Goal: Task Accomplishment & Management: Manage account settings

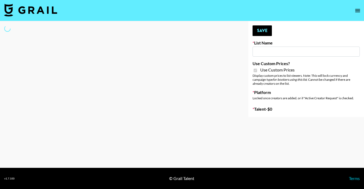
type input "Wavytalk ([DATE])"
checkbox input "true"
select select "Brand"
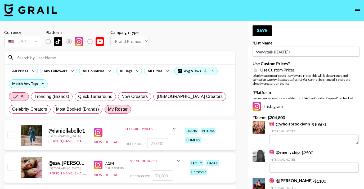
click at [123, 110] on span "My Roster" at bounding box center [118, 109] width 20 height 6
click at [108, 109] on input "My Roster" at bounding box center [108, 109] width 0 height 0
radio input "true"
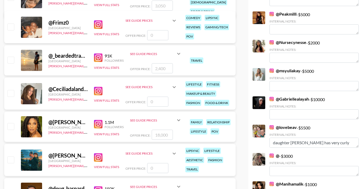
scroll to position [1016, 0]
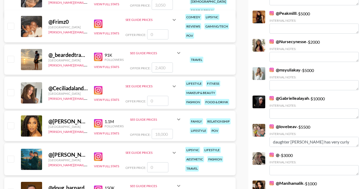
click at [10, 126] on input "checkbox" at bounding box center [10, 125] width 6 height 6
checkbox input "true"
type input "18000"
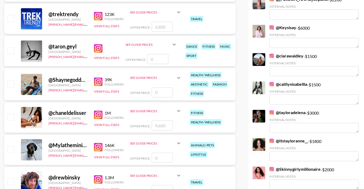
scroll to position [1403, 0]
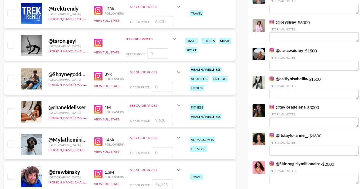
click at [11, 112] on input "checkbox" at bounding box center [10, 111] width 6 height 6
checkbox input "true"
type input "9600"
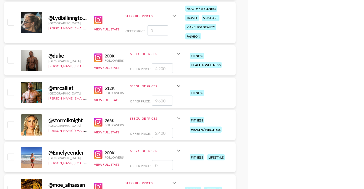
scroll to position [2232, 0]
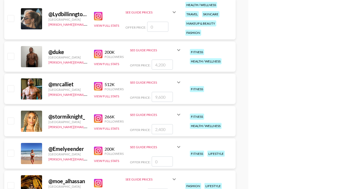
click at [10, 121] on input "checkbox" at bounding box center [10, 120] width 6 height 6
checkbox input "true"
type input "2400"
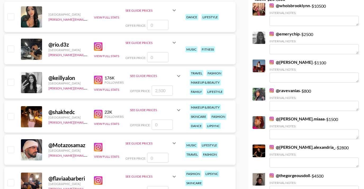
scroll to position [0, 0]
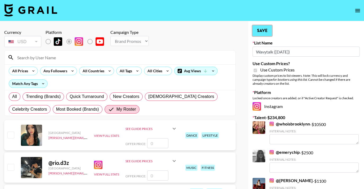
click at [262, 33] on button "Save" at bounding box center [261, 30] width 19 height 11
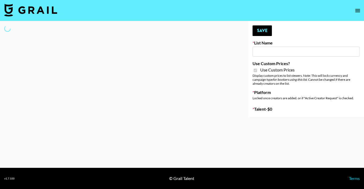
type input "Dietary Supp Brand"
checkbox input "true"
select select "Brand"
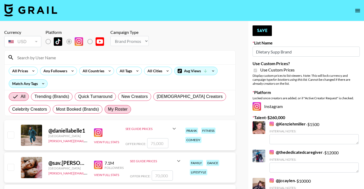
click at [118, 107] on span "My Roster" at bounding box center [118, 109] width 20 height 6
click at [108, 109] on input "My Roster" at bounding box center [108, 109] width 0 height 0
radio input "true"
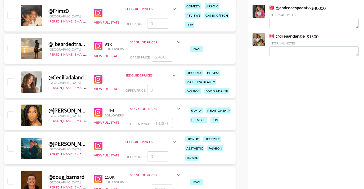
scroll to position [1028, 0]
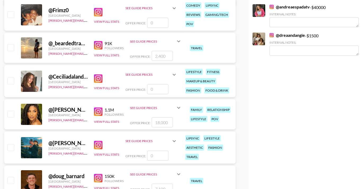
click at [12, 114] on input "checkbox" at bounding box center [10, 114] width 6 height 6
checkbox input "true"
type input "18000"
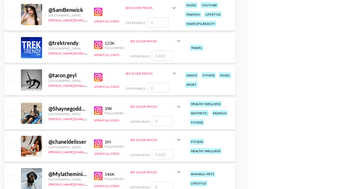
scroll to position [1386, 0]
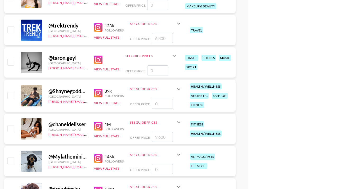
click at [10, 129] on input "checkbox" at bounding box center [10, 128] width 6 height 6
checkbox input "true"
type input "9600"
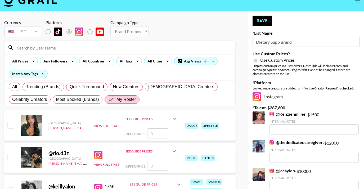
scroll to position [0, 0]
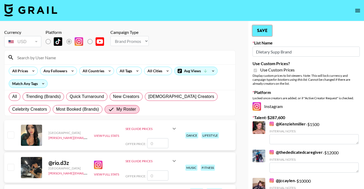
click at [260, 30] on button "Save" at bounding box center [261, 30] width 19 height 11
